Goal: Find specific page/section: Find specific page/section

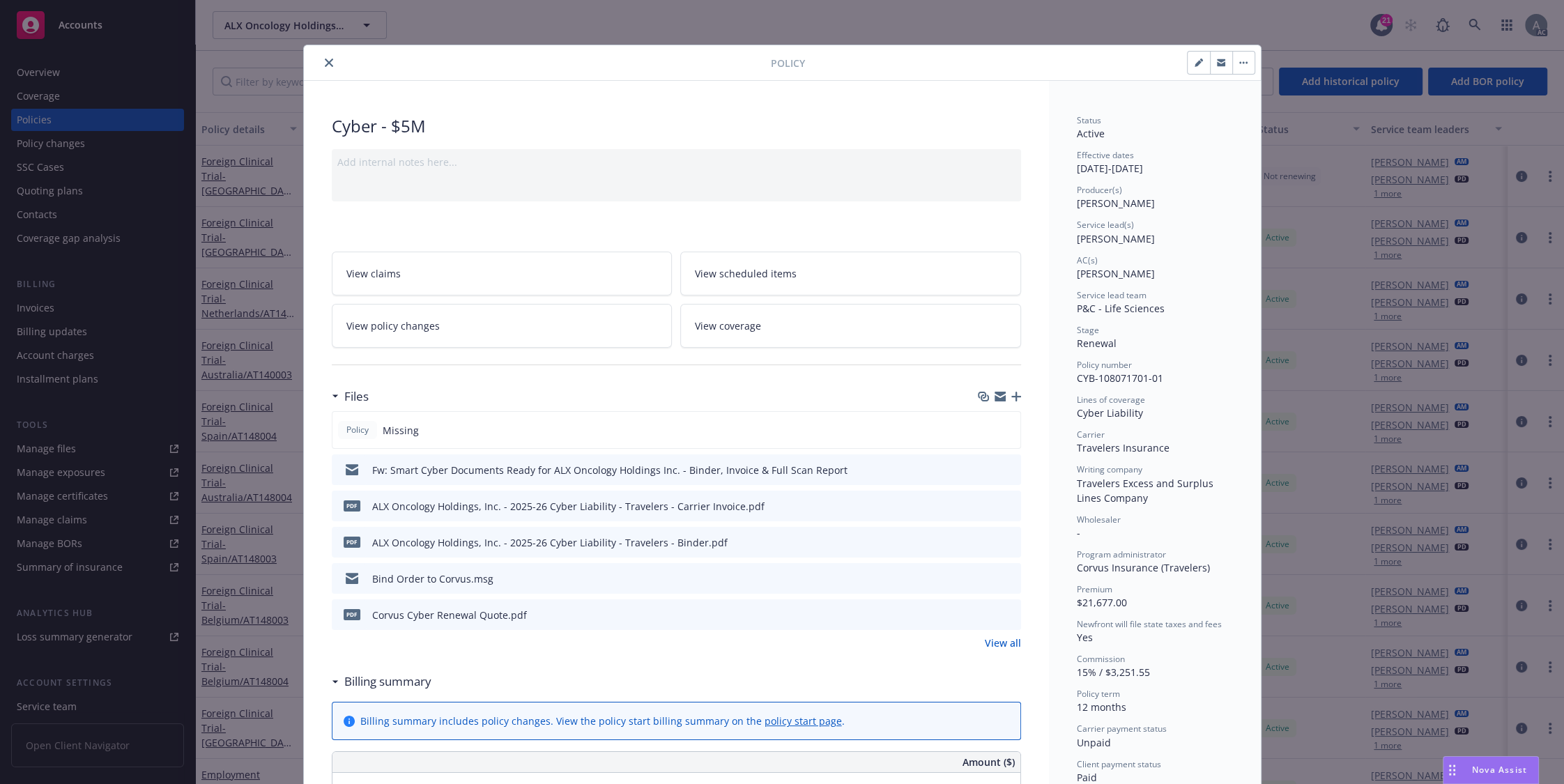
click at [325, 60] on icon "close" at bounding box center [329, 63] width 9 height 9
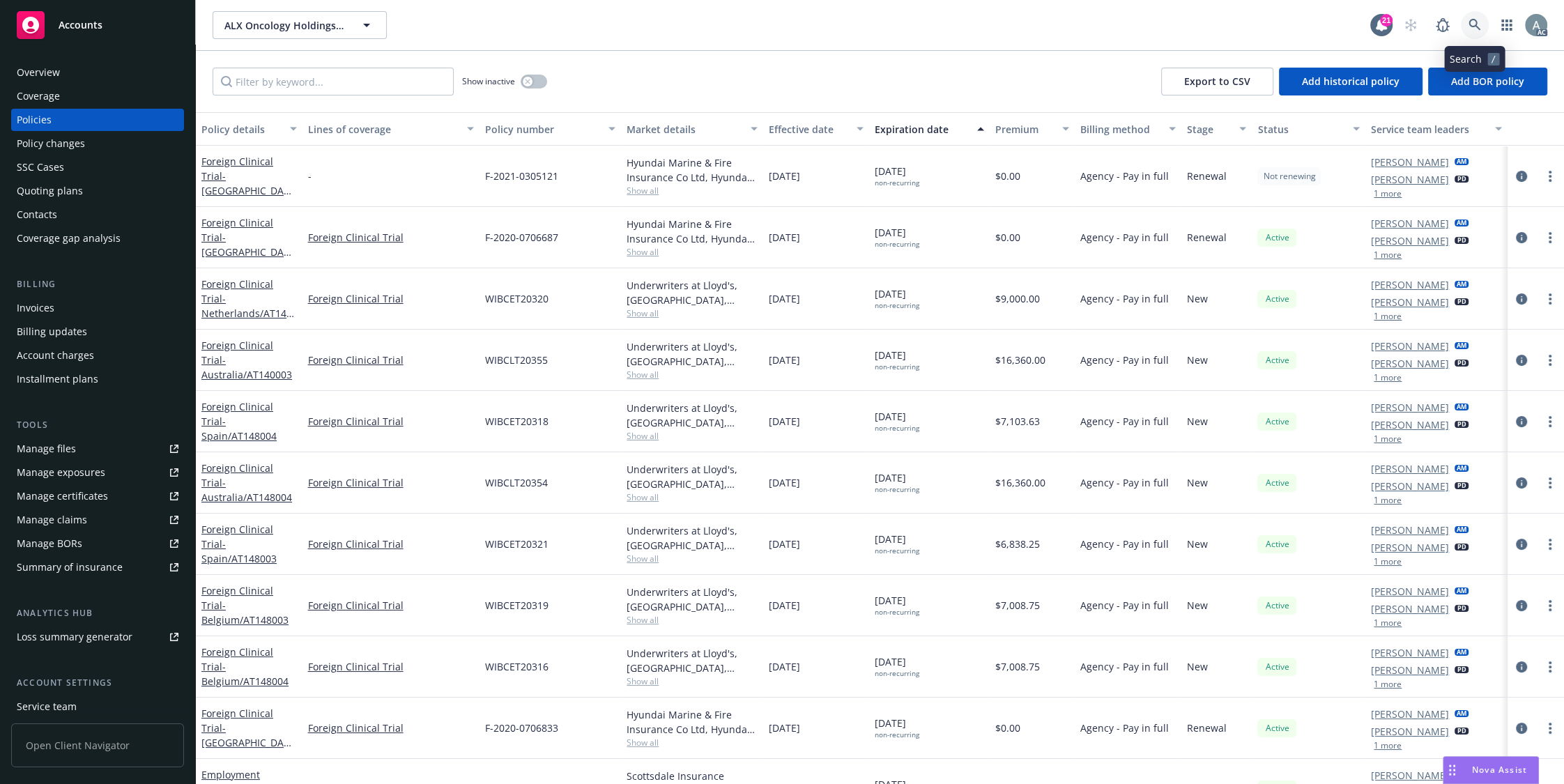
click at [1477, 24] on icon at bounding box center [1475, 25] width 13 height 13
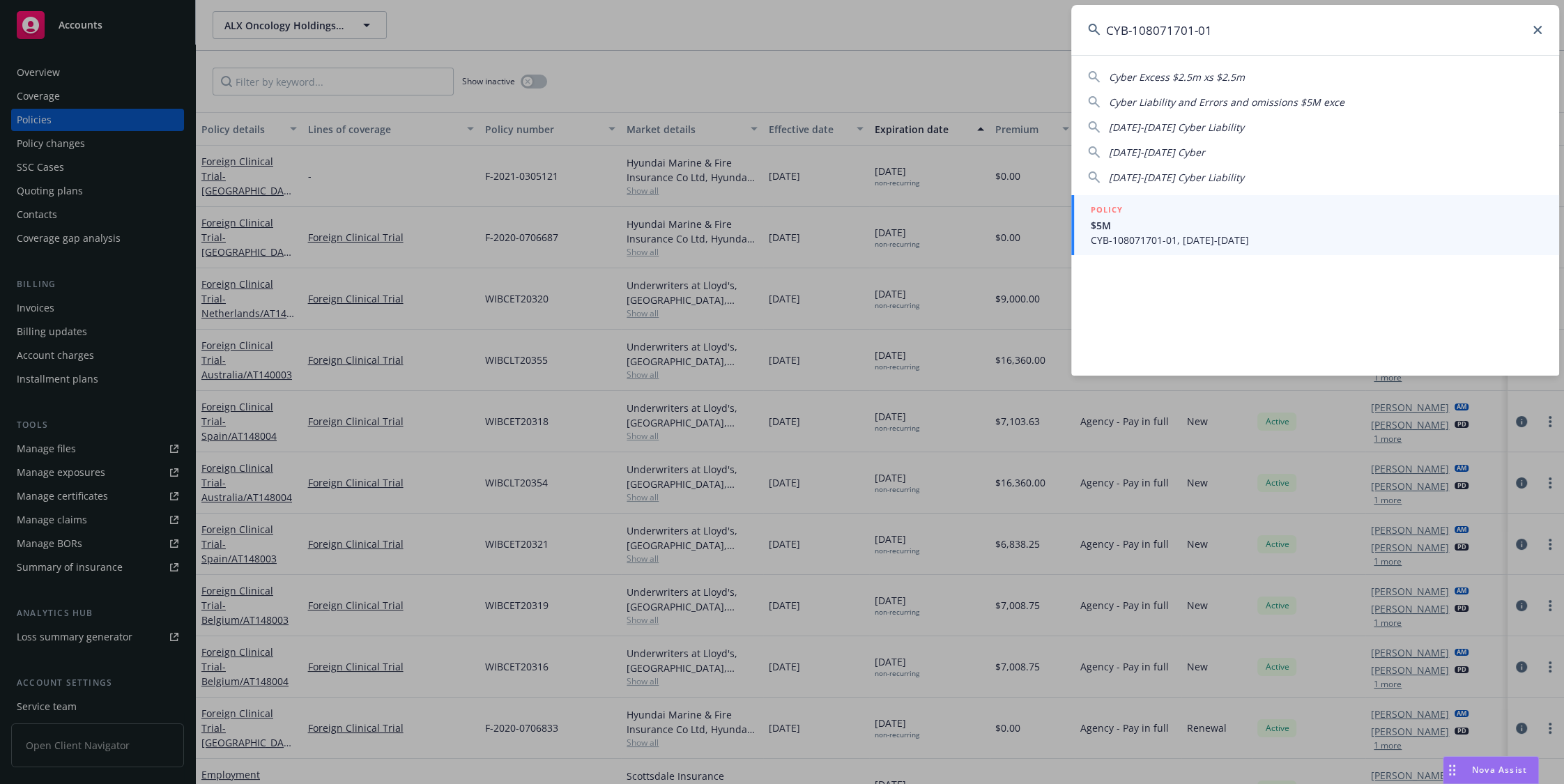
type input "CYB-108071701-01"
click at [1135, 230] on span "$5M" at bounding box center [1317, 225] width 452 height 14
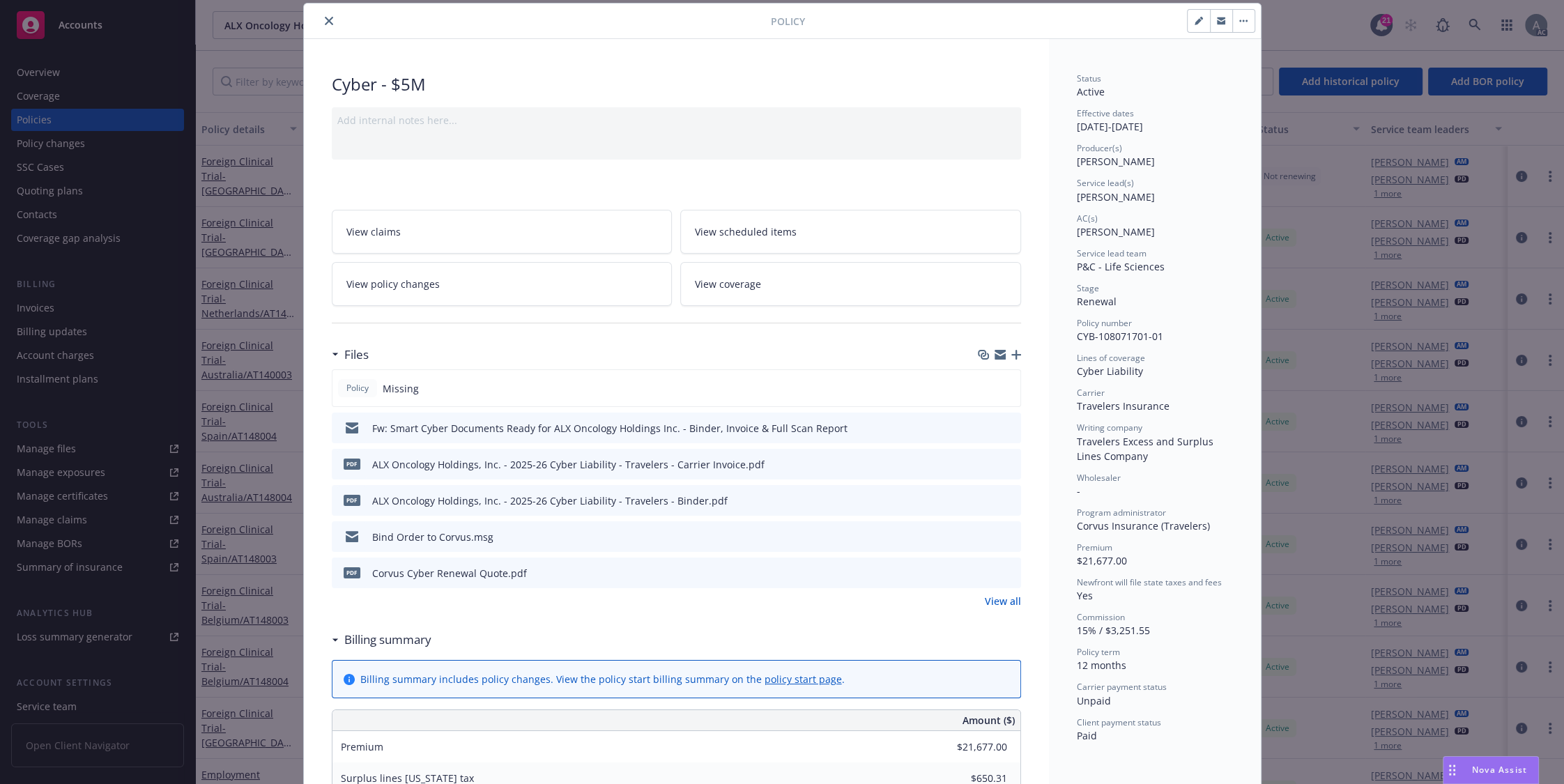
scroll to position [56, 0]
